Goal: Find specific page/section

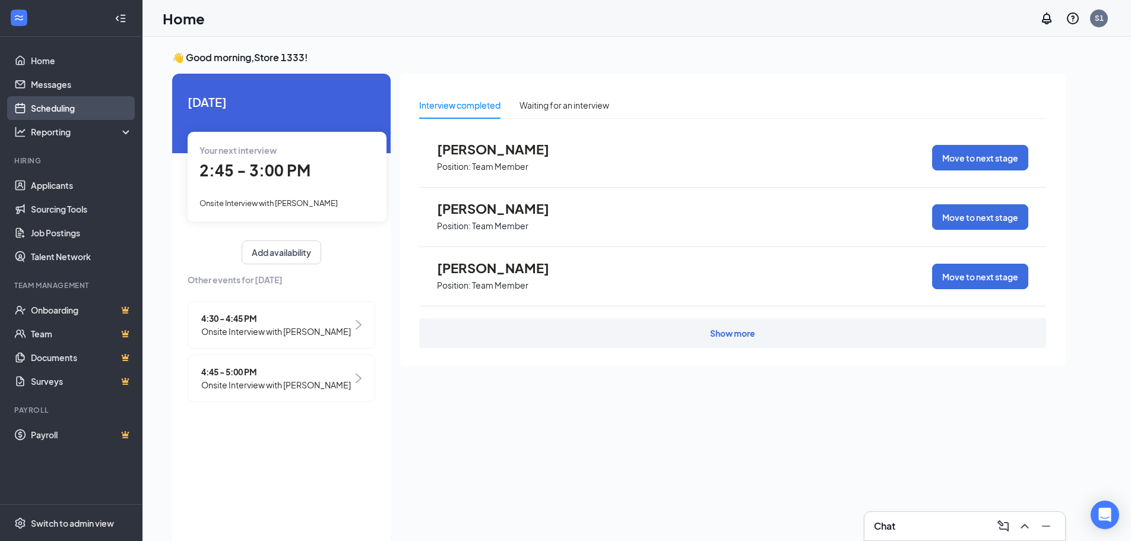
click at [48, 109] on link "Scheduling" at bounding box center [82, 108] width 102 height 24
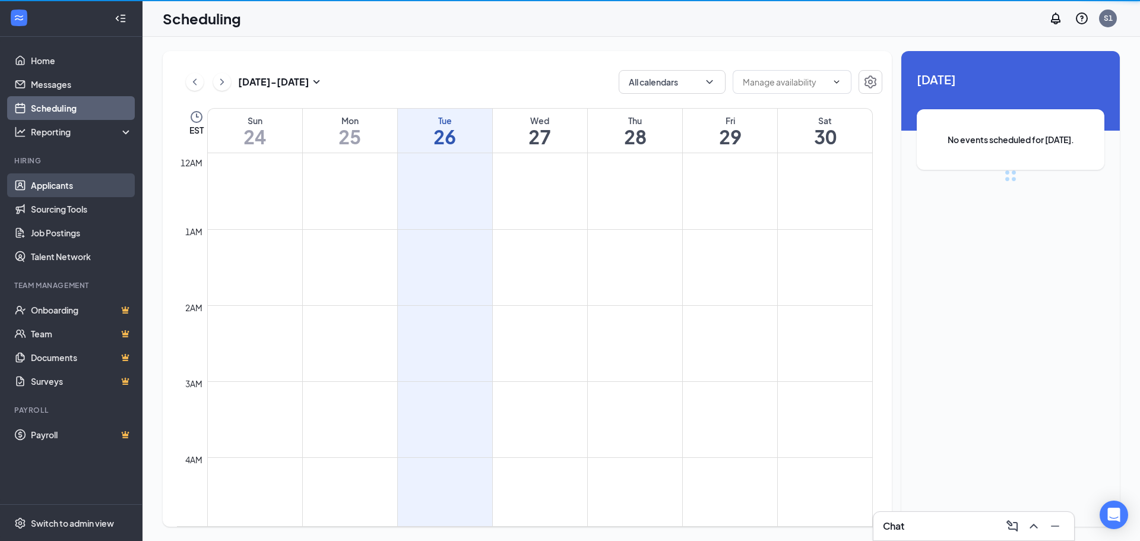
click at [42, 179] on link "Applicants" at bounding box center [82, 185] width 102 height 24
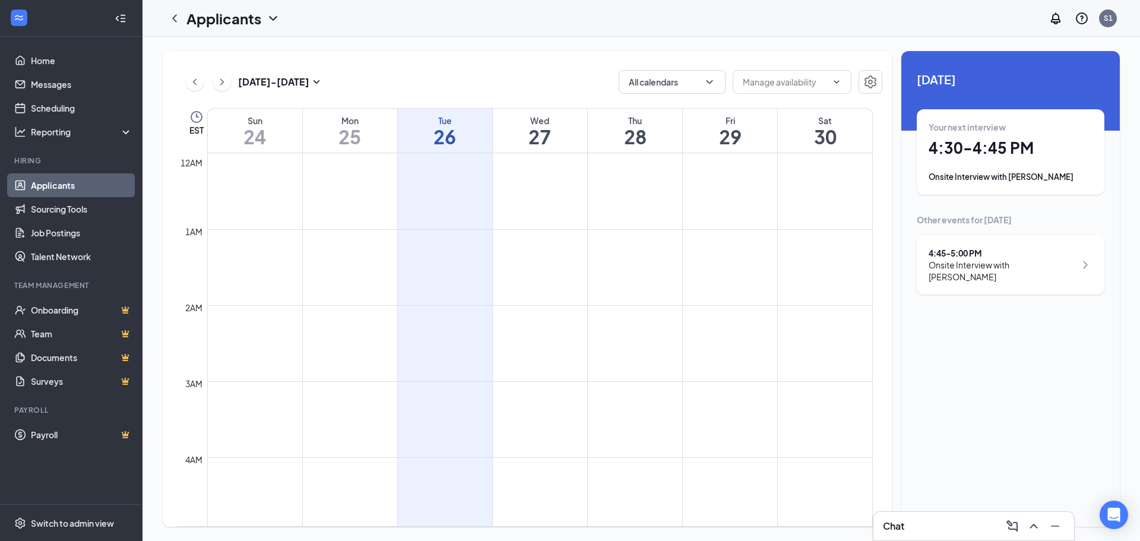
scroll to position [584, 0]
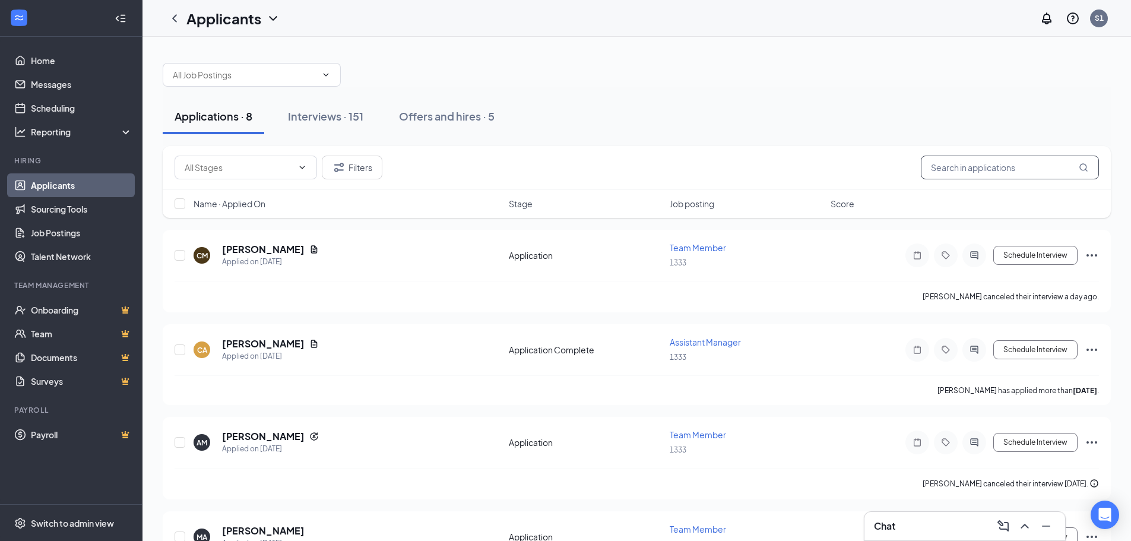
click at [980, 157] on input "text" at bounding box center [1010, 168] width 178 height 24
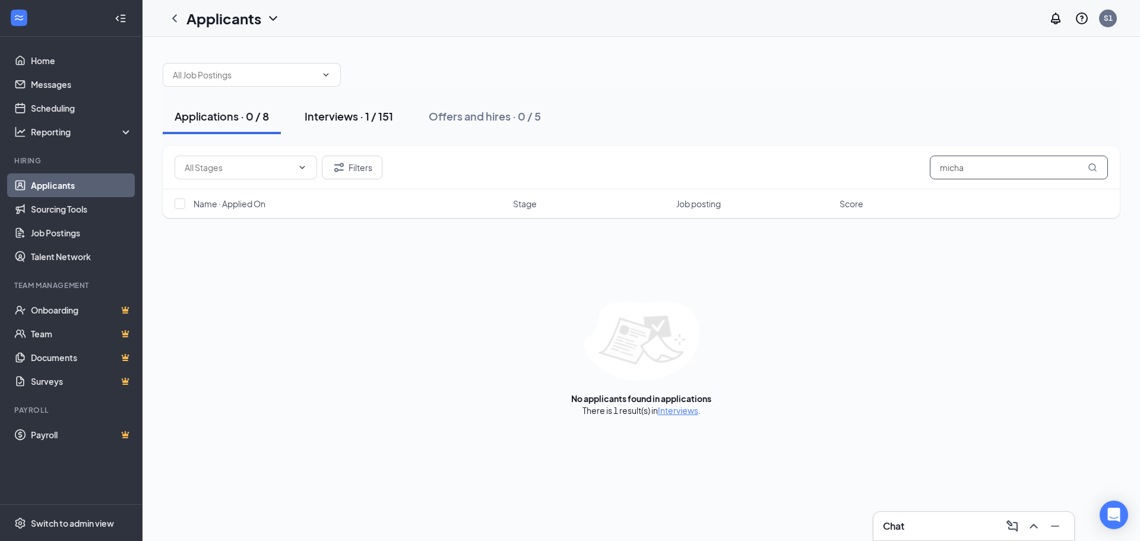
type input "micha"
click at [329, 121] on div "Interviews · 1 / 151" at bounding box center [349, 116] width 88 height 15
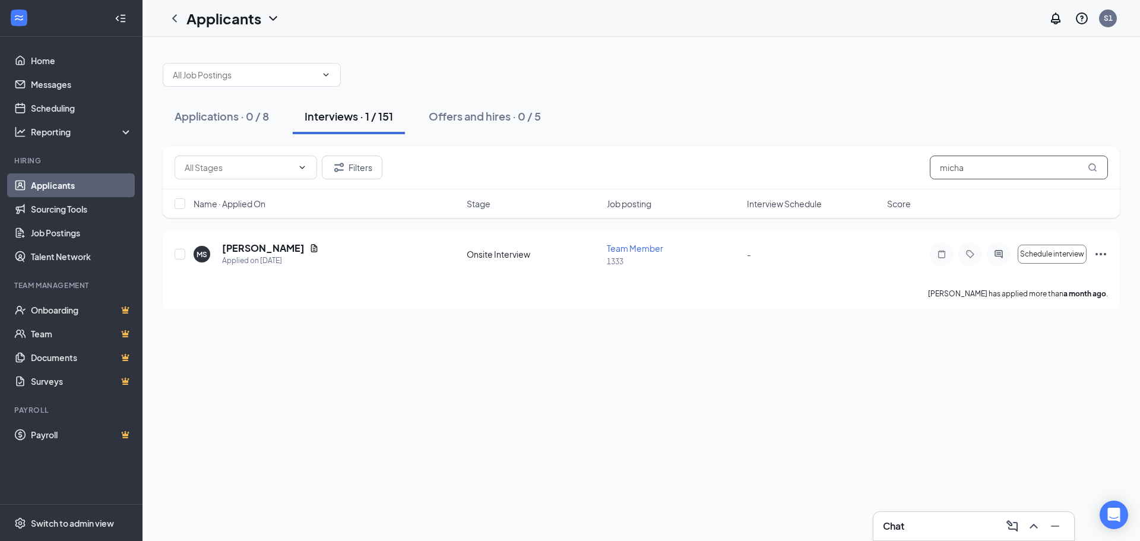
click at [1023, 166] on input "micha" at bounding box center [1019, 168] width 178 height 24
type input "[PERSON_NAME]"
